Goal: Check status: Check status

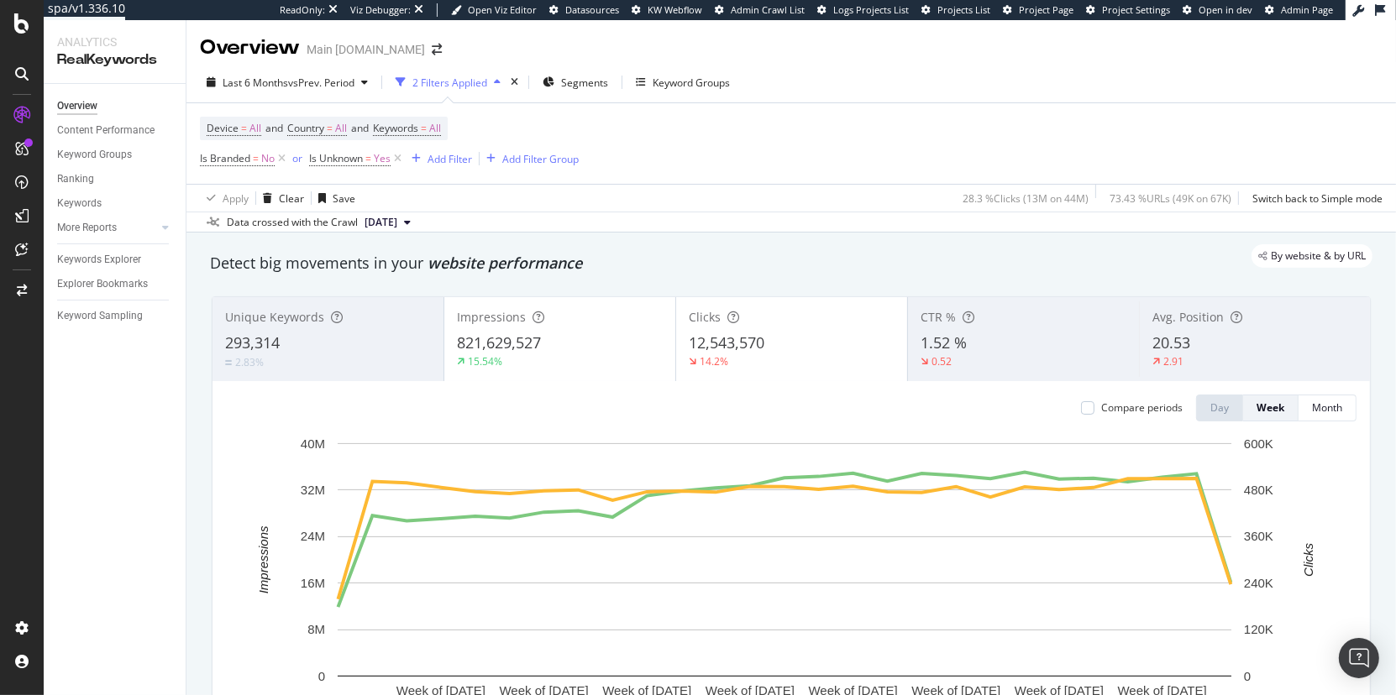
scroll to position [162, 0]
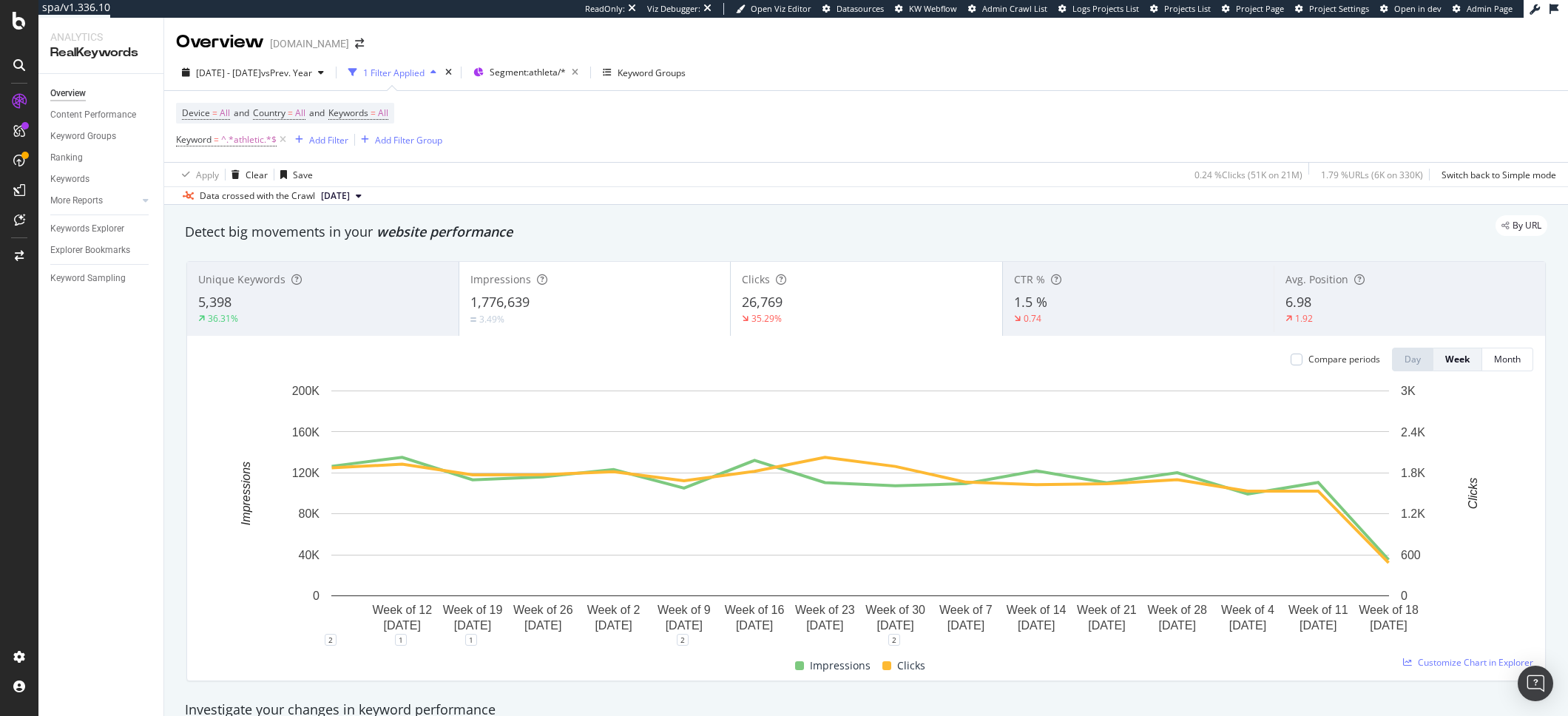
scroll to position [2, 0]
click at [880, 111] on div "Device = All and Country = All and Keywords = All Keyword = ^.*athletic.*$ Add …" at bounding box center [866, 125] width 1380 height 71
